Goal: Task Accomplishment & Management: Use online tool/utility

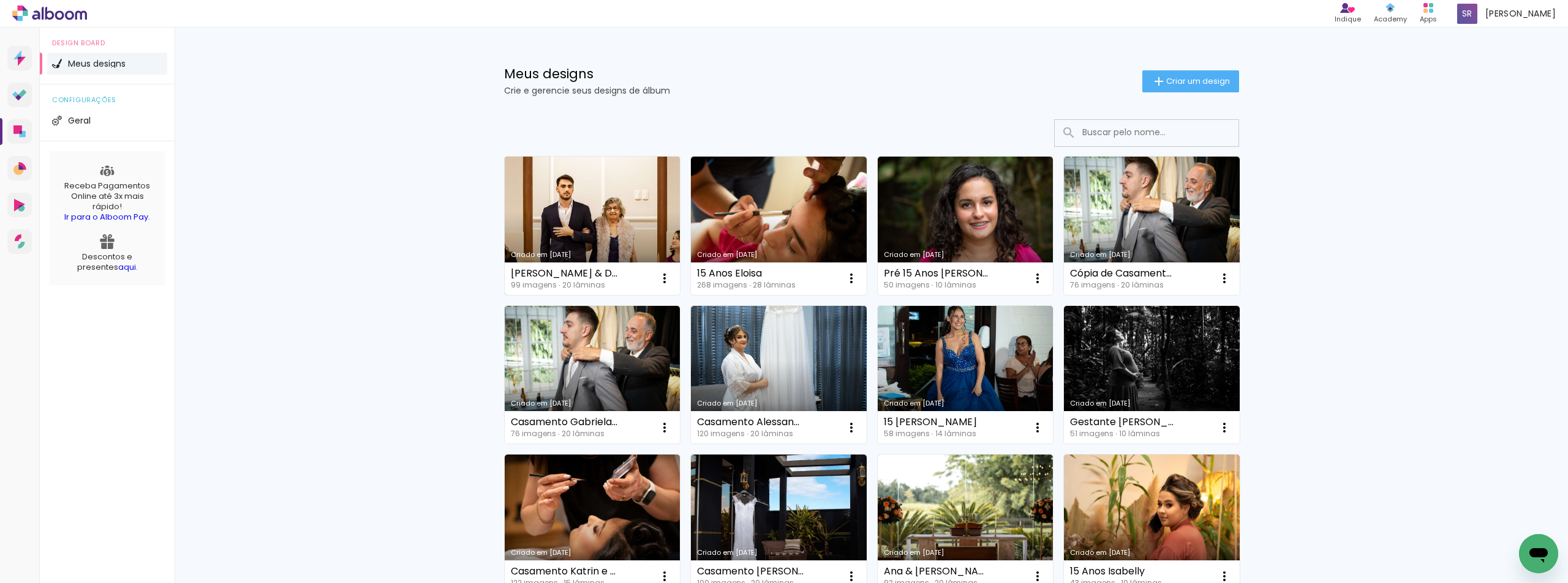
click at [572, 194] on link "Criado em [DATE]" at bounding box center [592, 226] width 176 height 138
click at [589, 210] on link "Criado em [DATE]" at bounding box center [592, 226] width 176 height 138
